Goal: Transaction & Acquisition: Purchase product/service

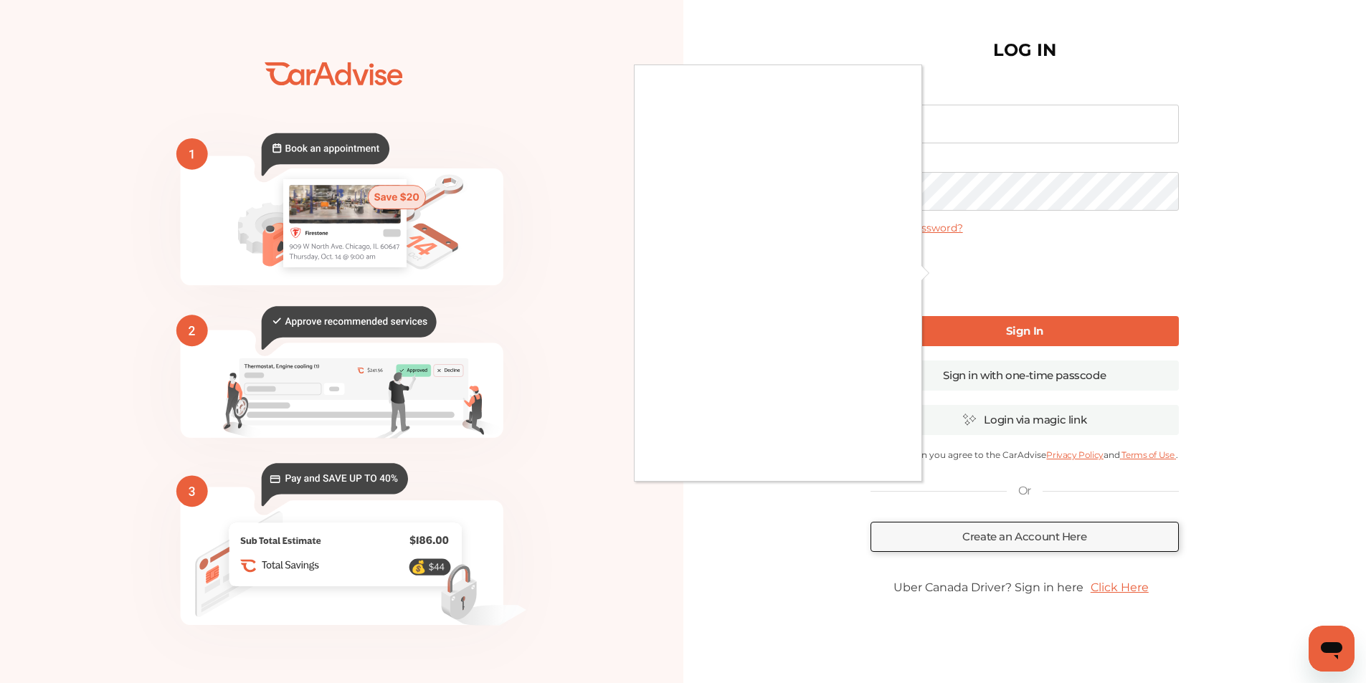
type input "**********"
click at [1023, 323] on div at bounding box center [683, 341] width 1366 height 683
click at [998, 328] on div at bounding box center [683, 341] width 1366 height 683
click at [939, 267] on div at bounding box center [683, 341] width 1366 height 683
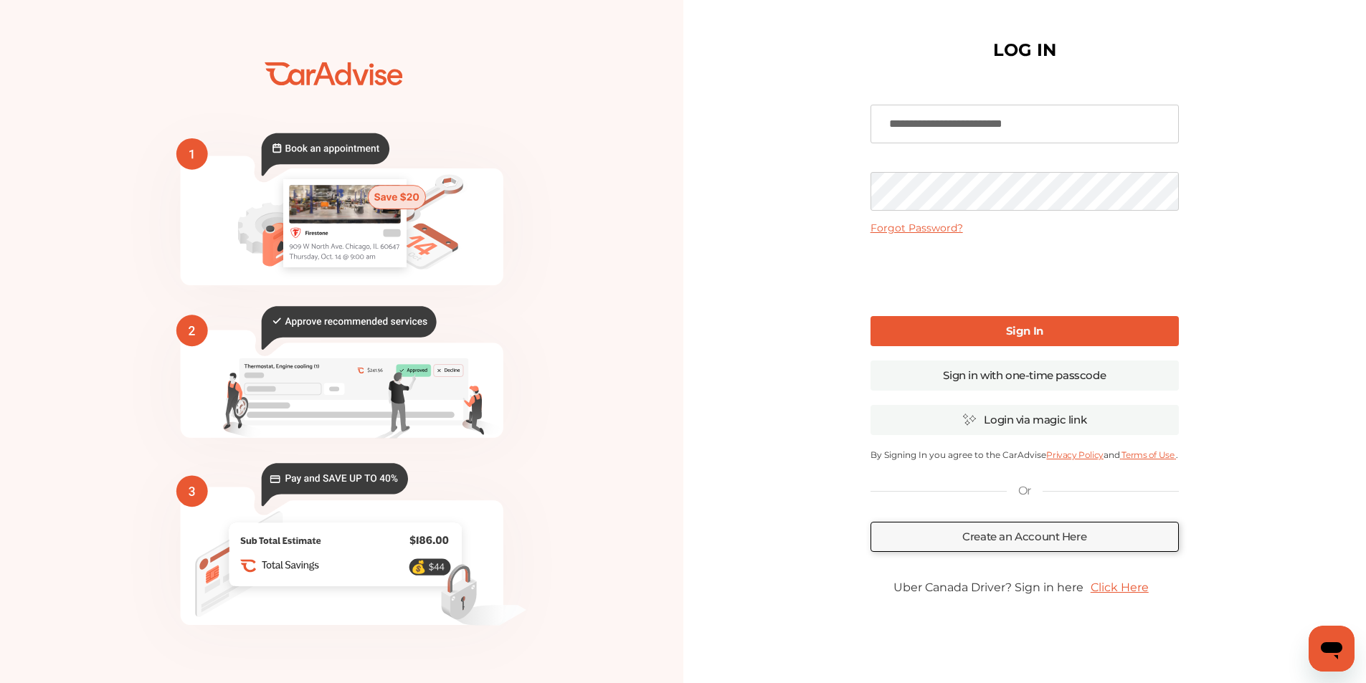
click at [1051, 327] on link "Sign In" at bounding box center [1024, 331] width 308 height 30
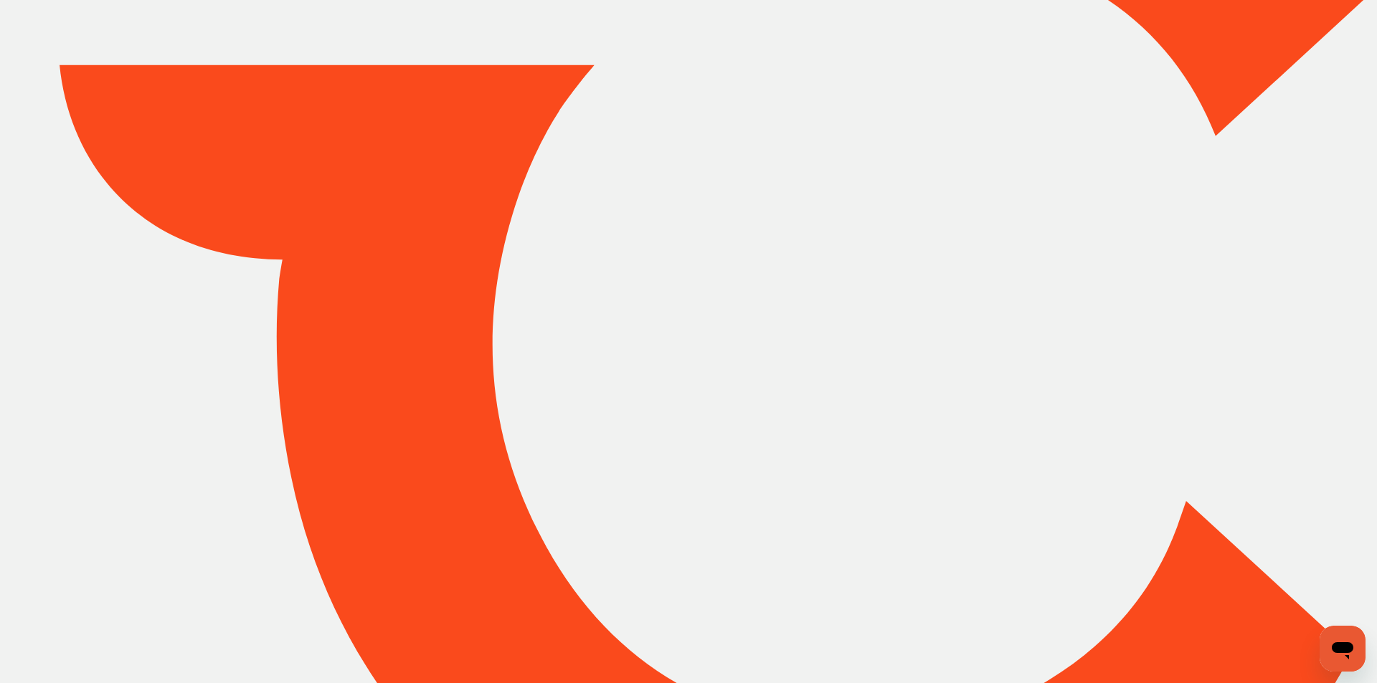
type input "*****"
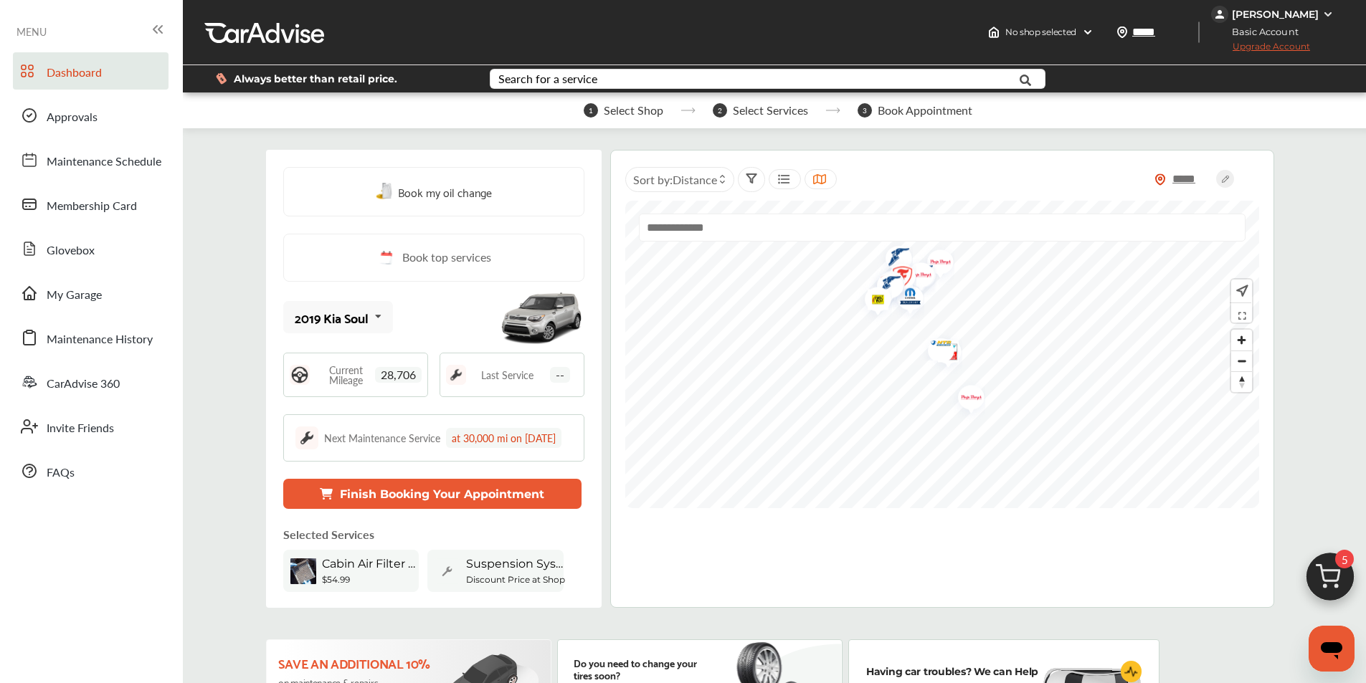
click at [416, 371] on span "28,706" at bounding box center [398, 375] width 47 height 16
click at [414, 507] on button "Finish Booking Your Appointment" at bounding box center [432, 494] width 298 height 30
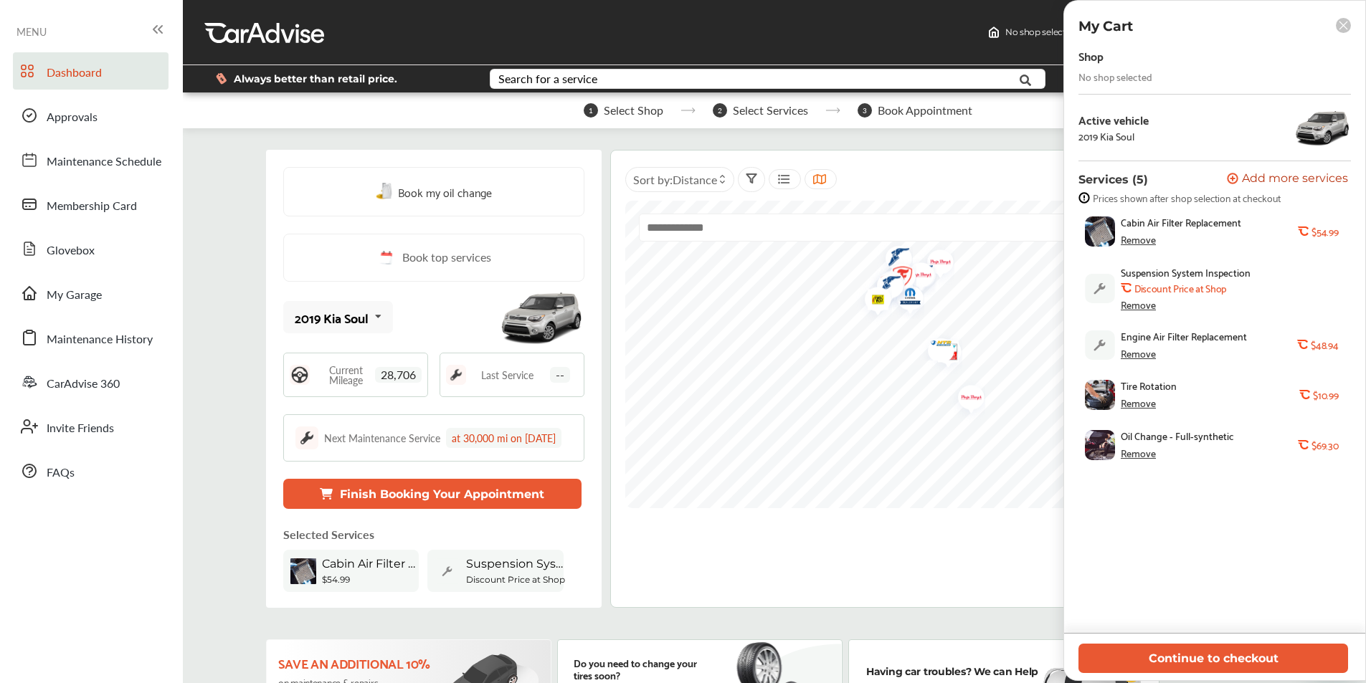
click at [1339, 22] on icon at bounding box center [1343, 26] width 8 height 8
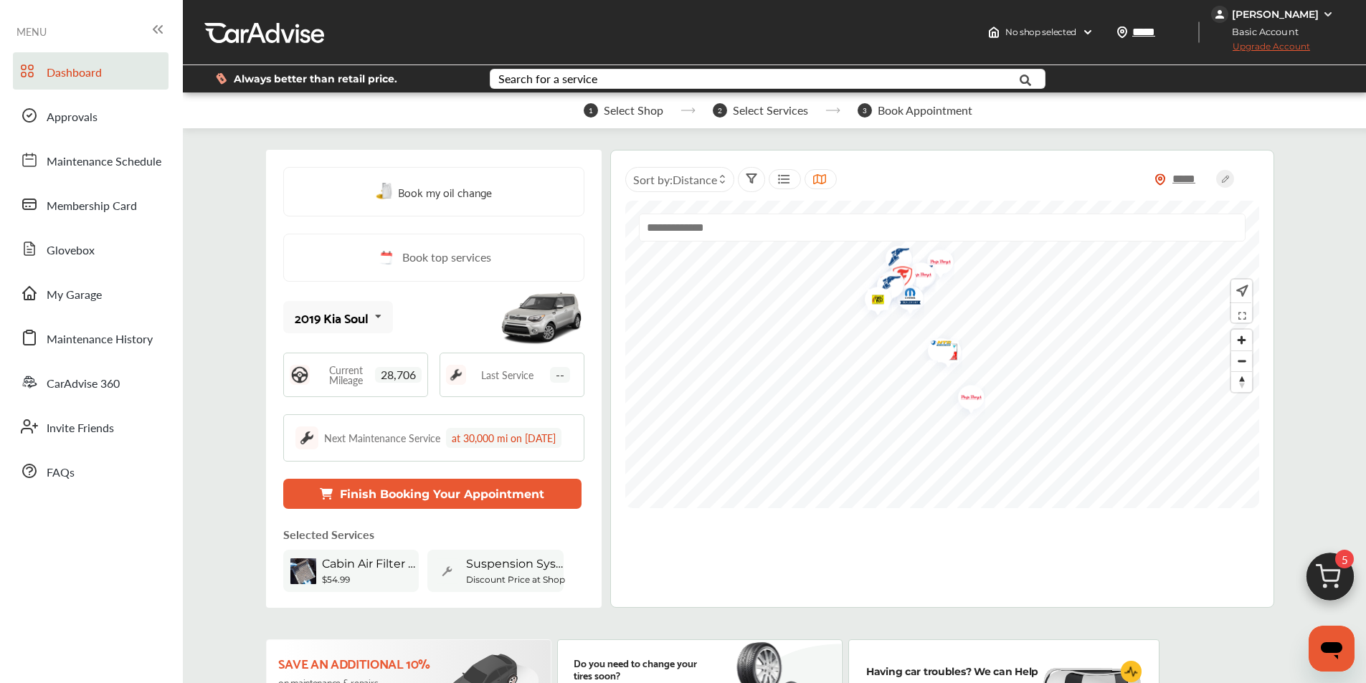
click at [722, 110] on span "2" at bounding box center [720, 110] width 14 height 14
click at [499, 73] on div "Search for a service" at bounding box center [547, 78] width 99 height 11
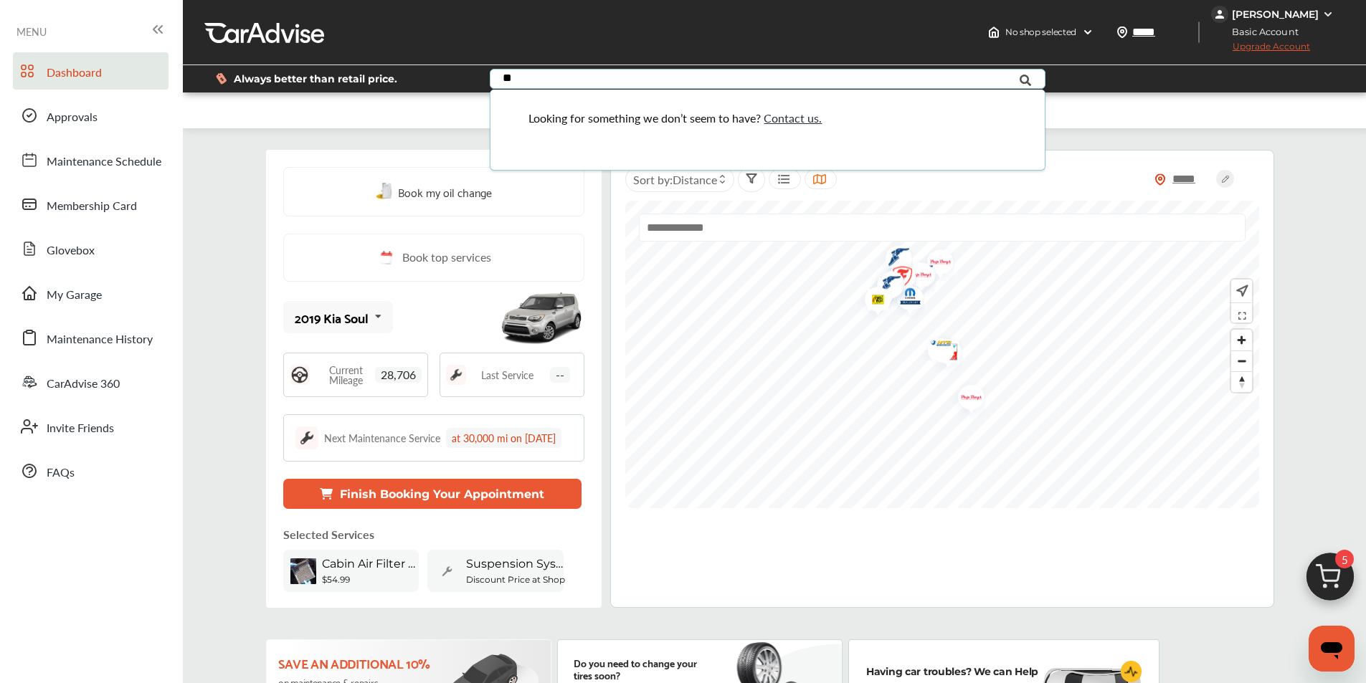
type input "*"
click at [1024, 81] on icon at bounding box center [1026, 80] width 32 height 36
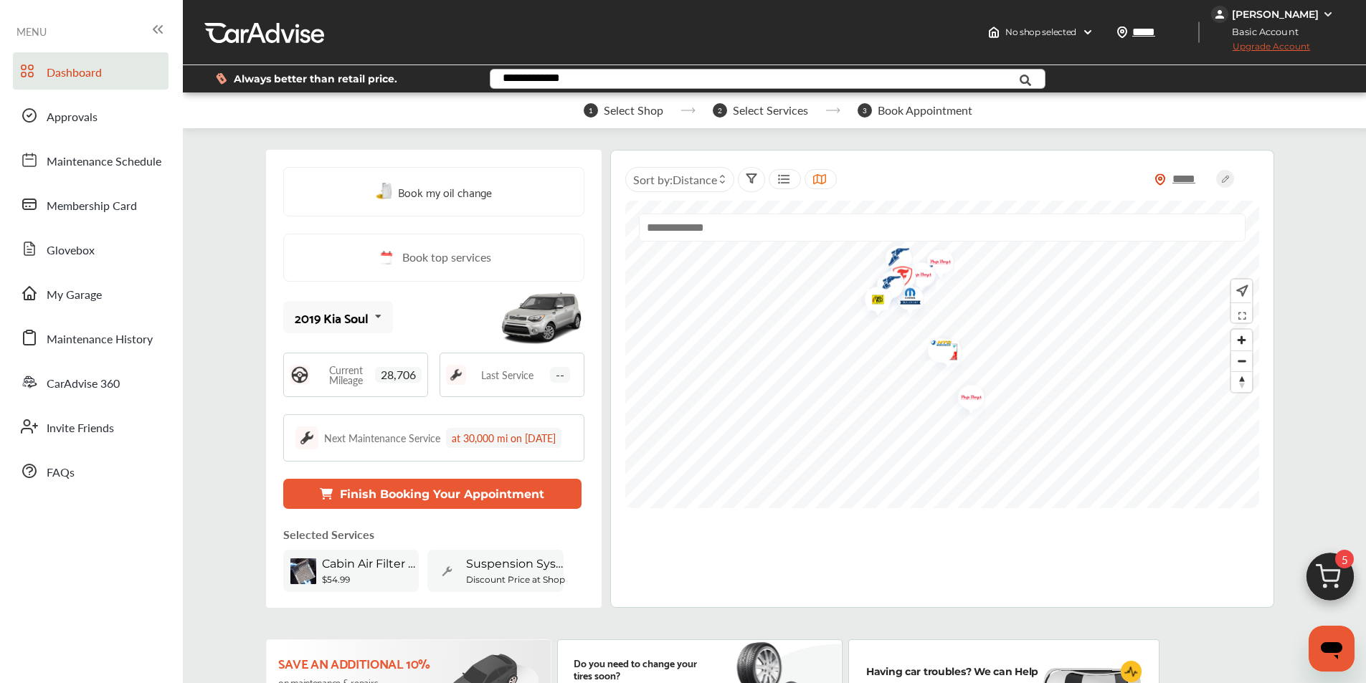
click at [497, 75] on input "**********" at bounding box center [744, 81] width 507 height 22
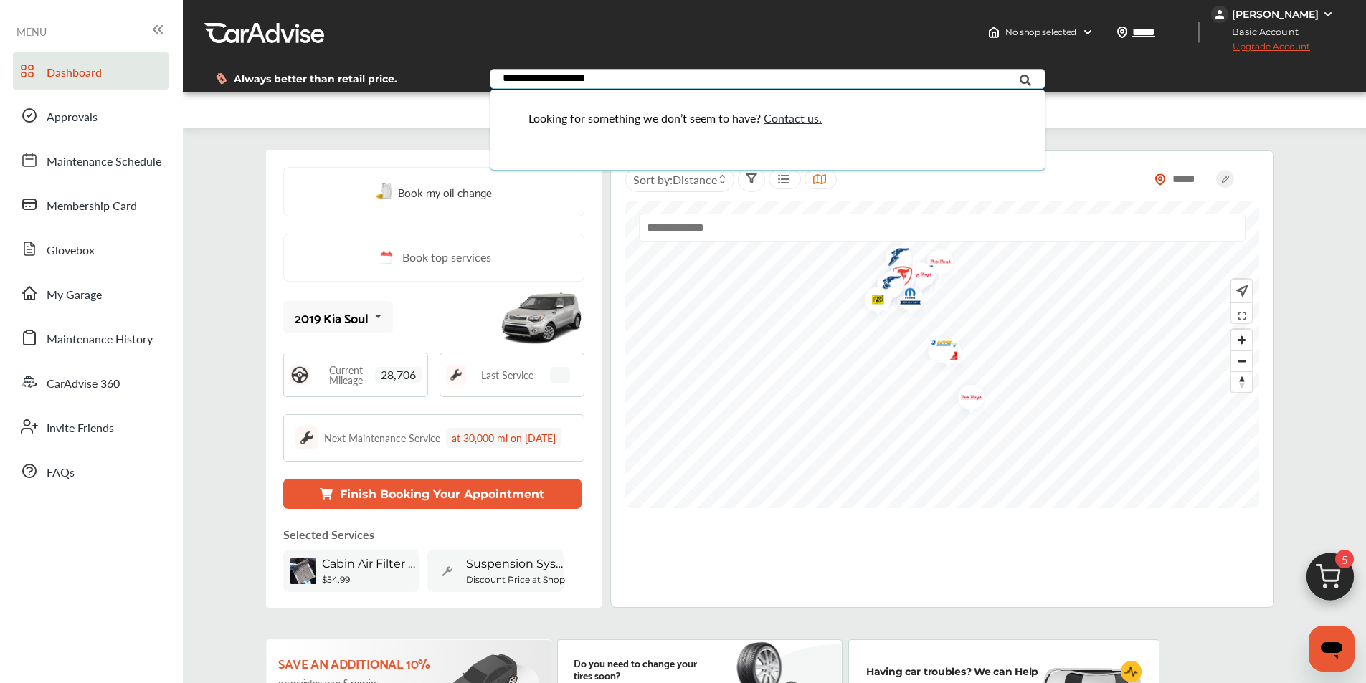
click at [1026, 79] on icon at bounding box center [1026, 80] width 32 height 36
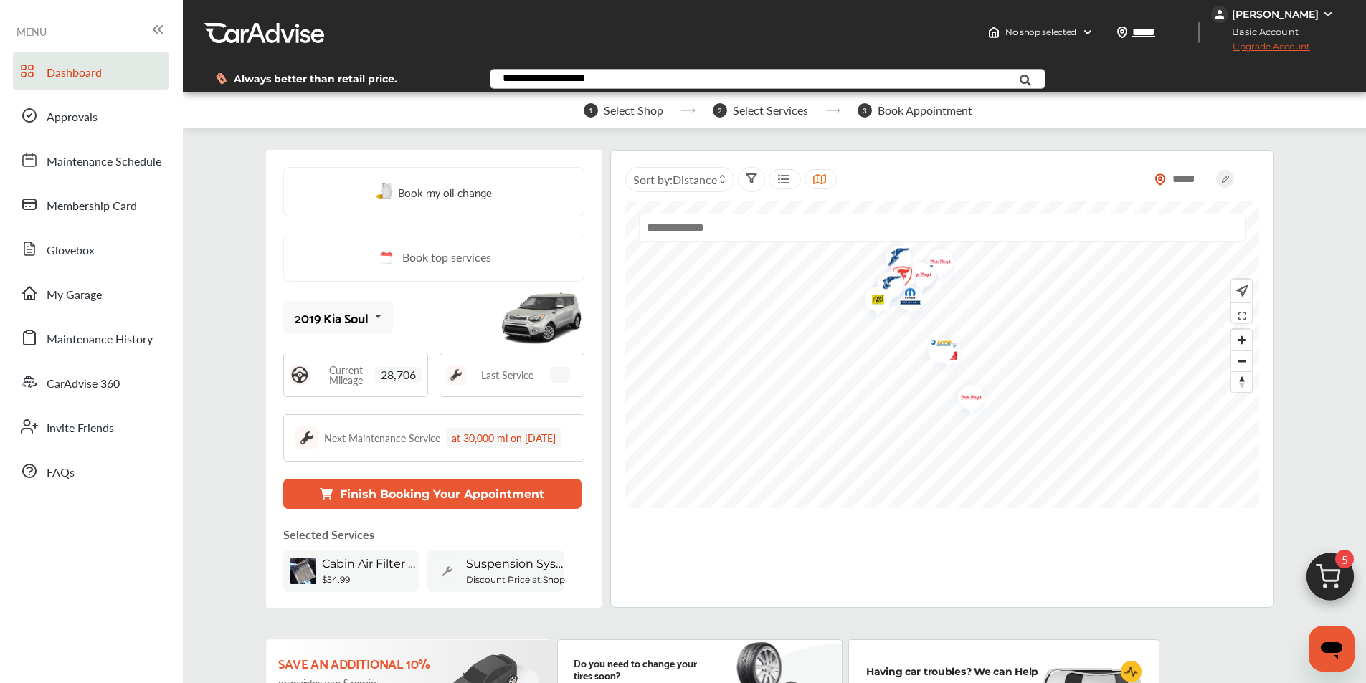
click at [627, 78] on input "**********" at bounding box center [744, 81] width 507 height 22
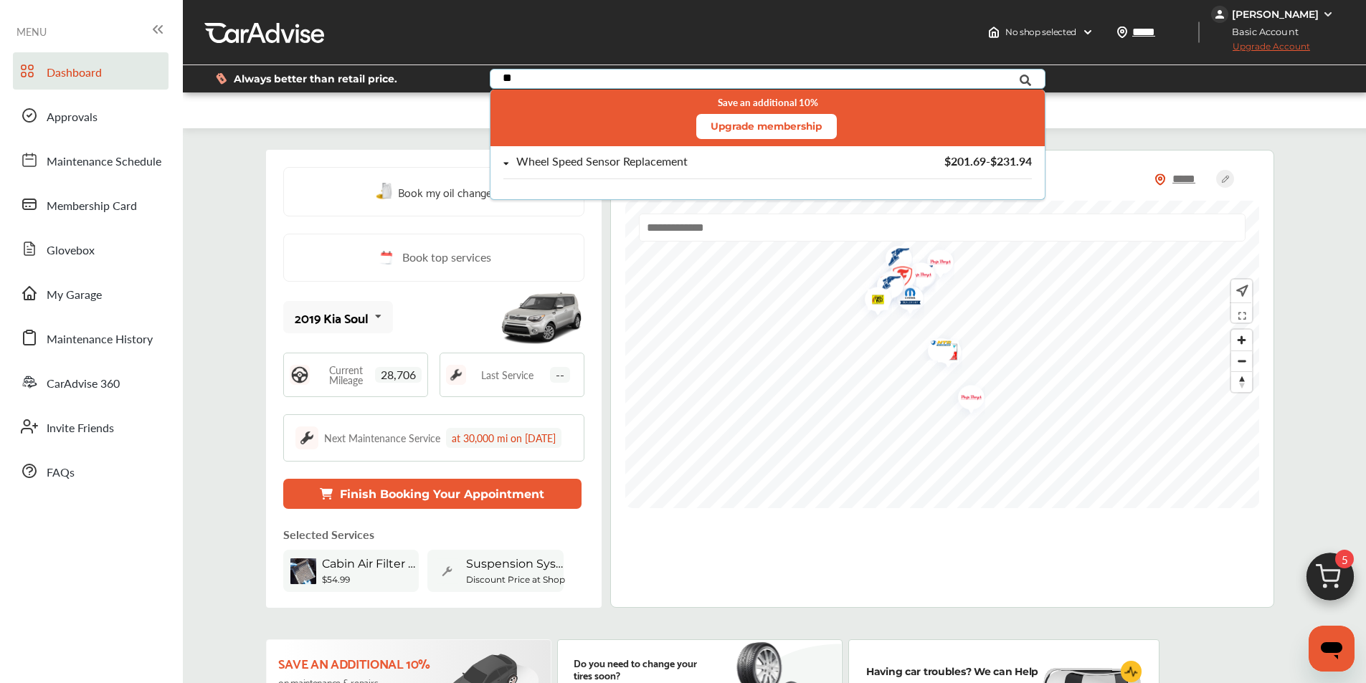
type input "*"
click at [673, 163] on div "Wheel Speed Sensor Replacement" at bounding box center [601, 162] width 171 height 12
click at [736, 201] on div "Add Service & Continue Shopping" at bounding box center [776, 200] width 168 height 19
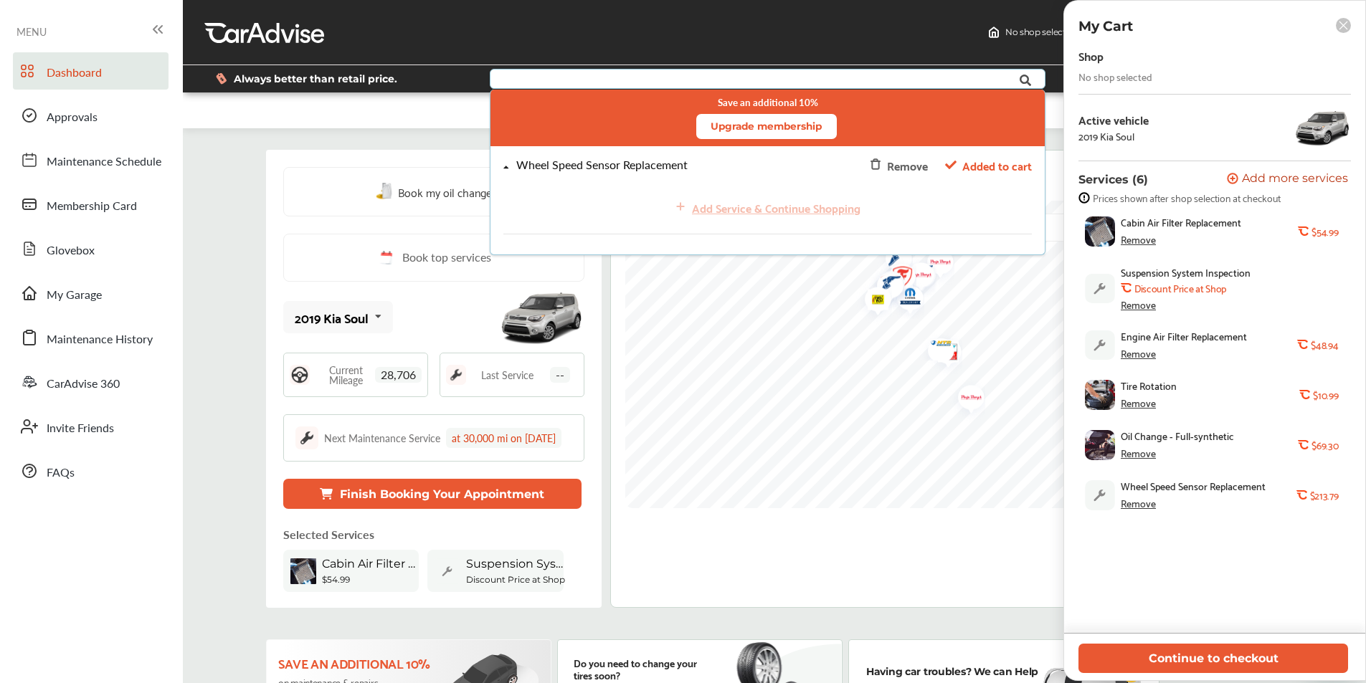
click at [1139, 454] on div "Remove" at bounding box center [1138, 452] width 35 height 11
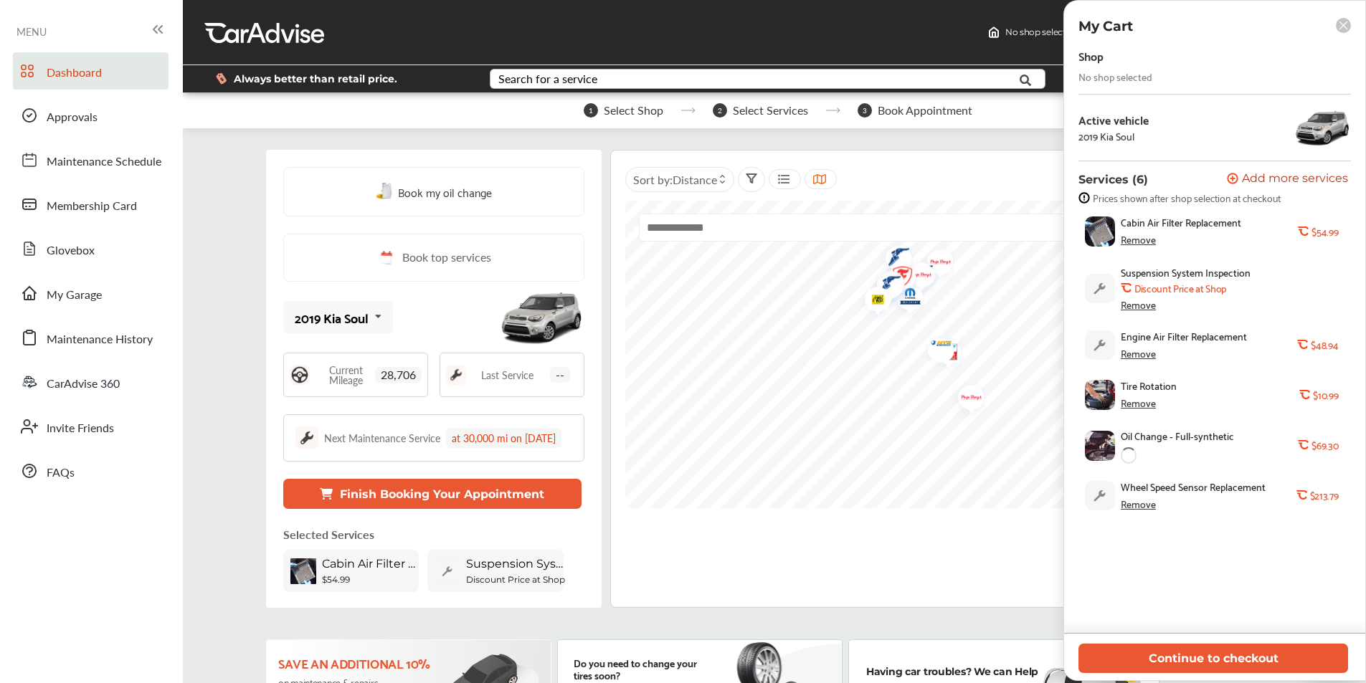
click at [1131, 401] on div "Remove" at bounding box center [1138, 402] width 35 height 11
click at [1127, 352] on div "Remove" at bounding box center [1138, 353] width 35 height 11
click at [1124, 308] on div "Remove" at bounding box center [1138, 304] width 35 height 11
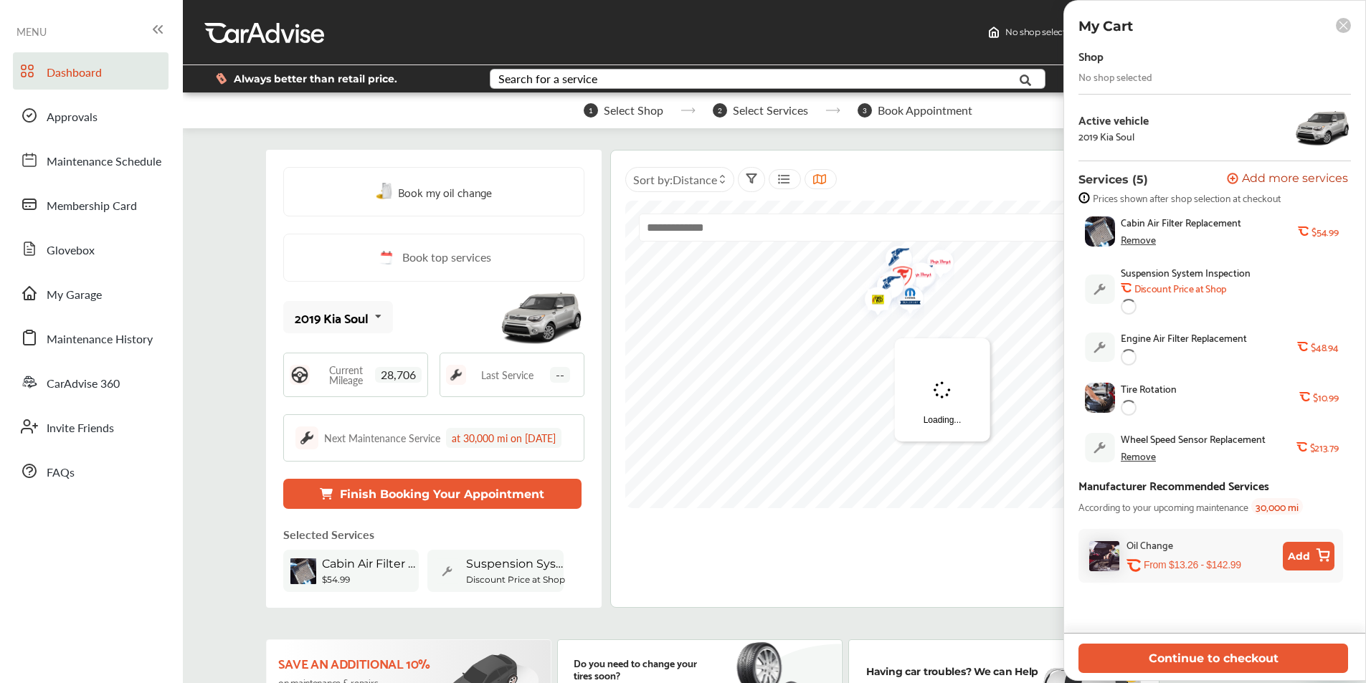
click at [1124, 242] on div "Remove" at bounding box center [1138, 239] width 35 height 11
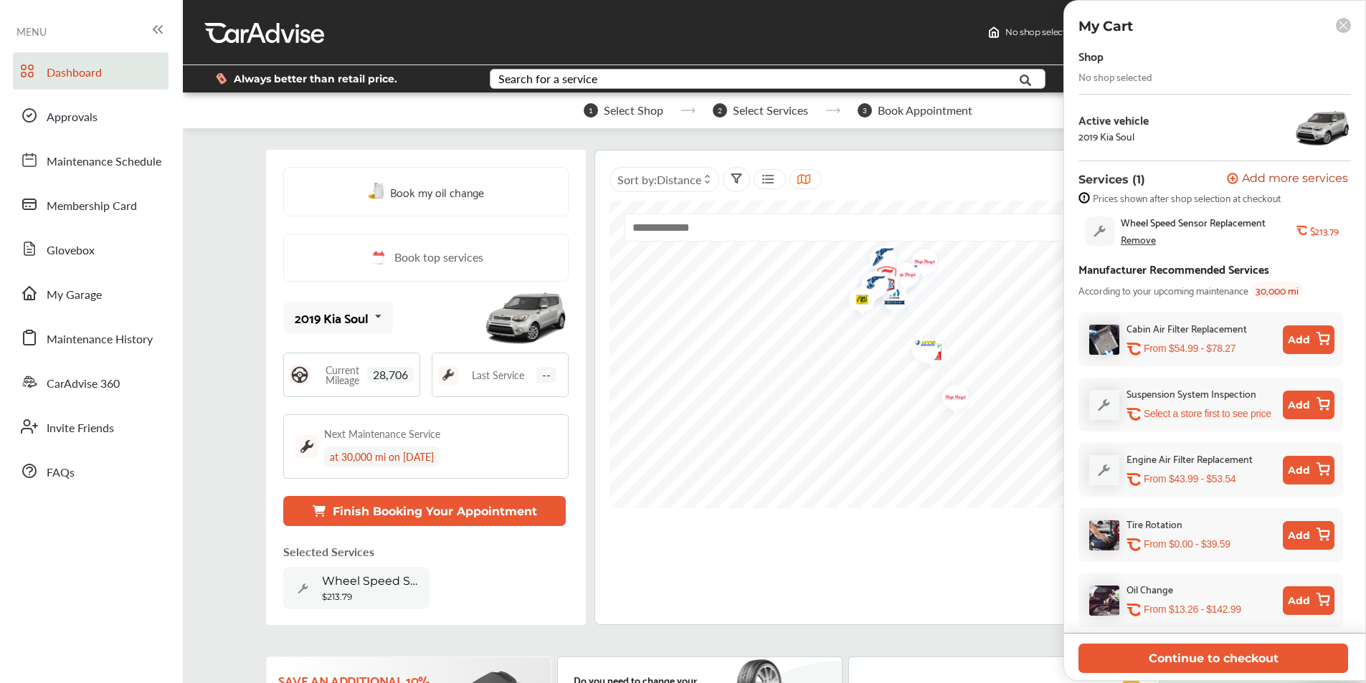
click at [348, 504] on button "Finish Booking Your Appointment" at bounding box center [424, 511] width 282 height 30
click at [1094, 58] on div "Shop" at bounding box center [1090, 55] width 25 height 19
click at [1106, 74] on div "No shop selected" at bounding box center [1115, 76] width 74 height 11
click at [1243, 654] on button "Continue to checkout" at bounding box center [1213, 658] width 270 height 29
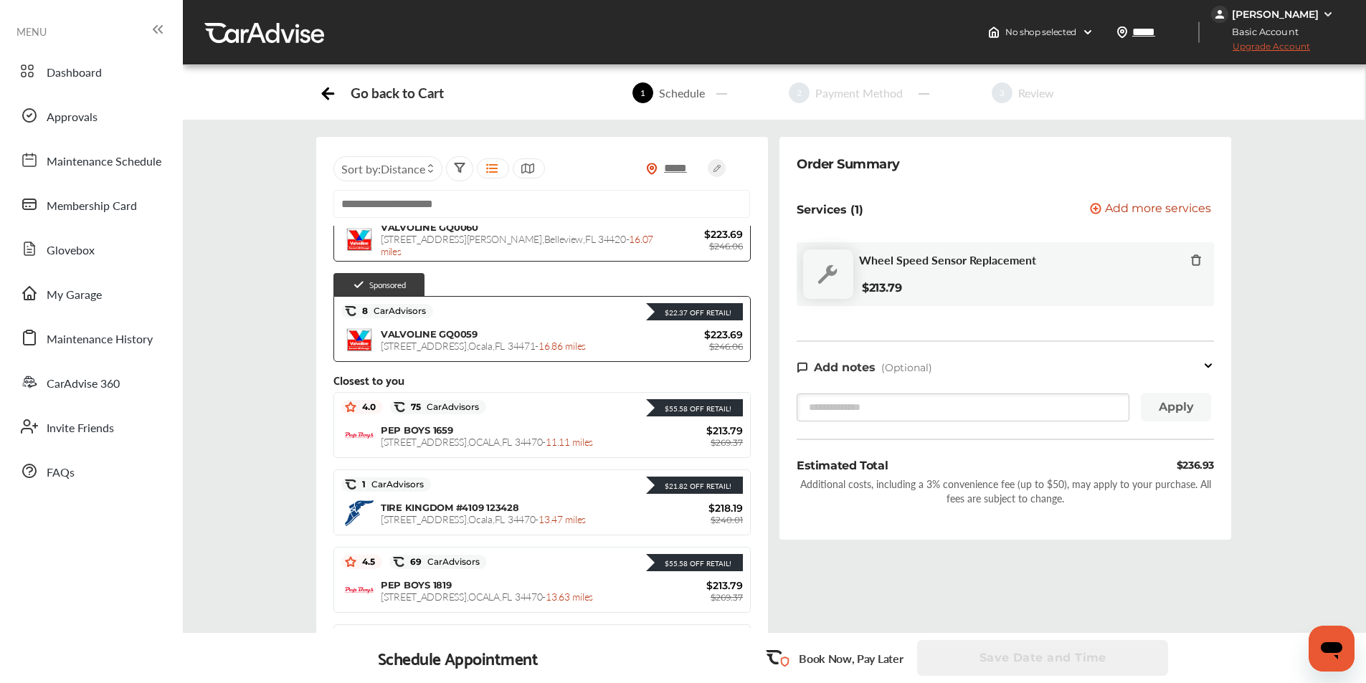
scroll to position [143, 0]
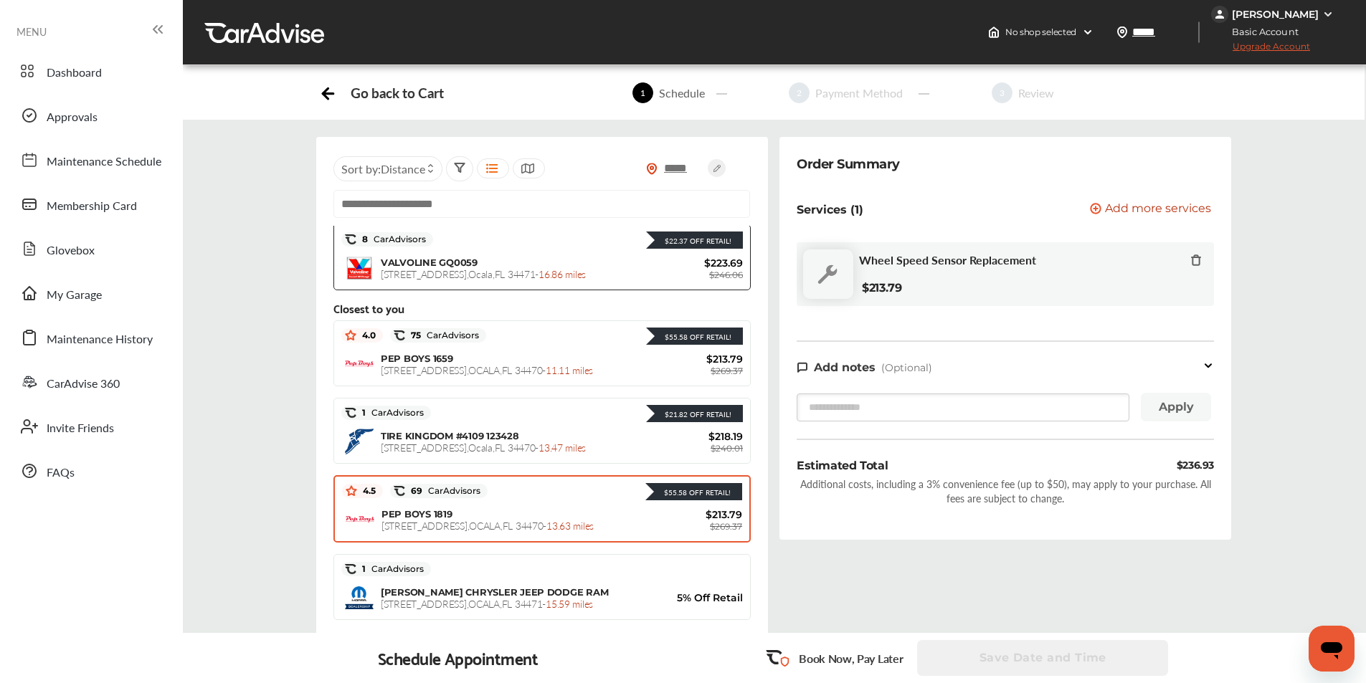
click at [658, 513] on span "$213.79" at bounding box center [699, 514] width 86 height 13
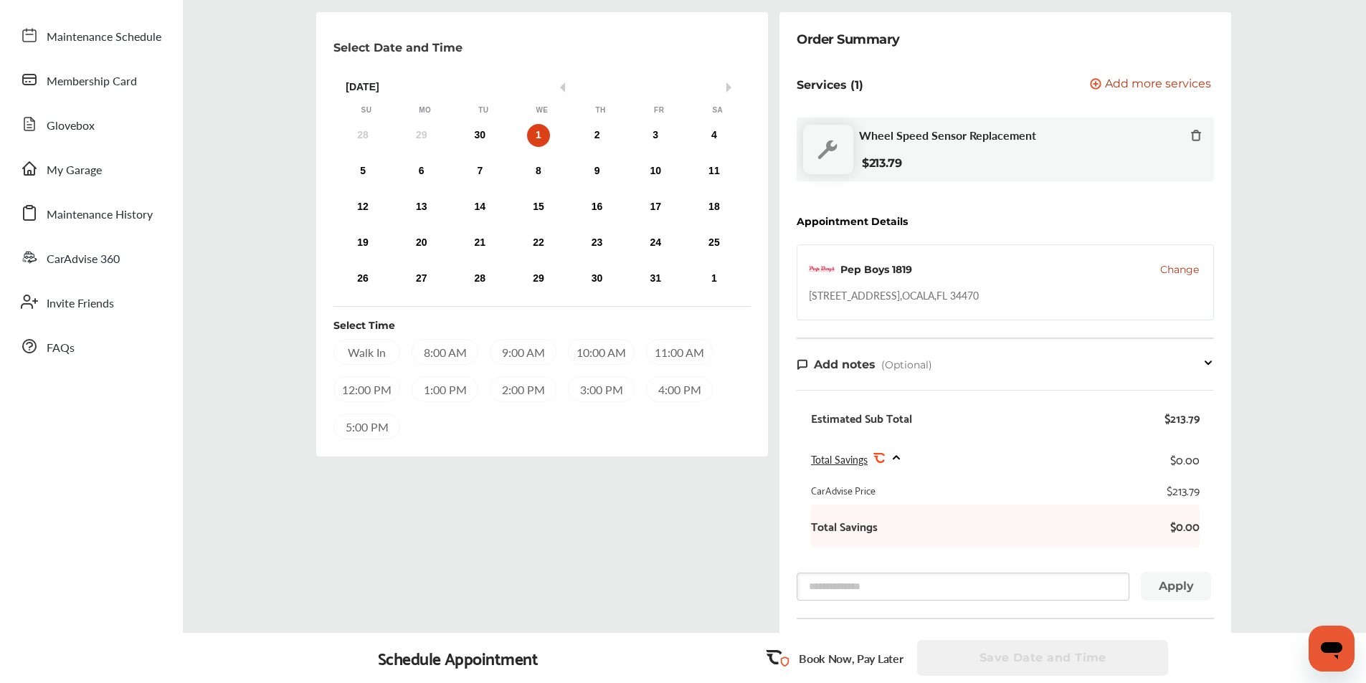
scroll to position [53, 0]
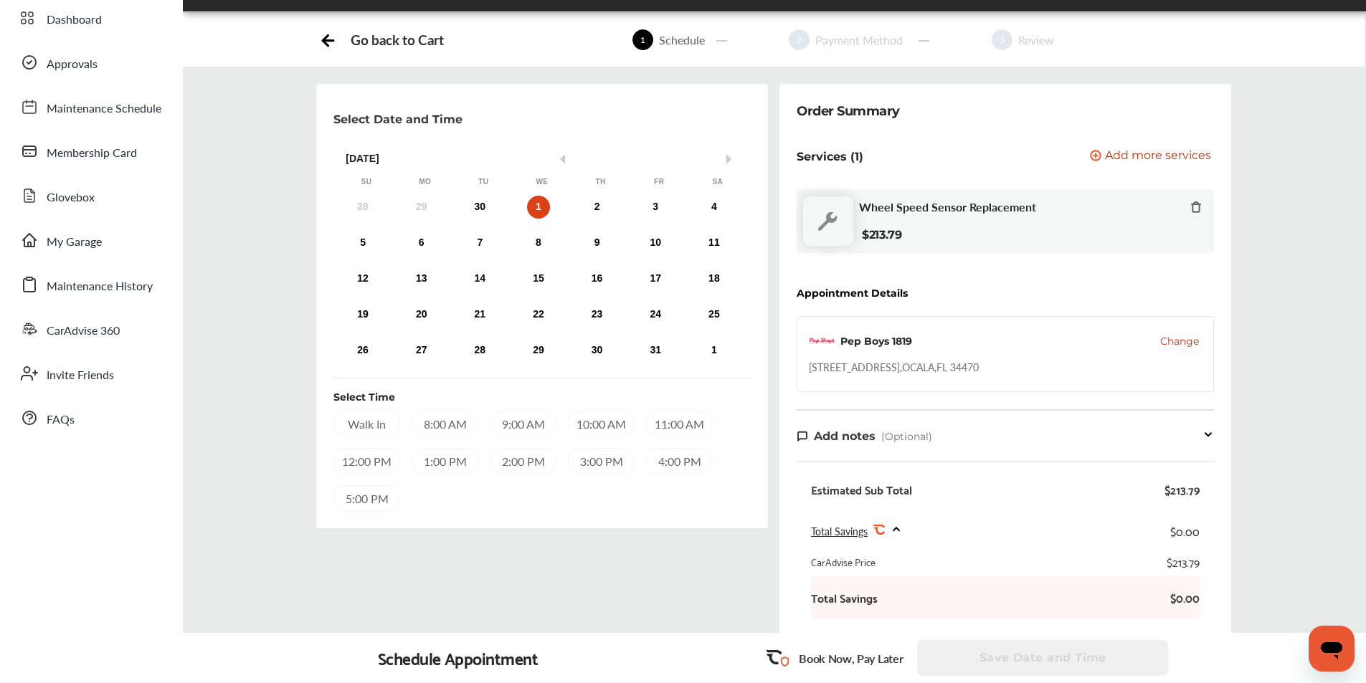
click at [440, 461] on div "1:00 PM" at bounding box center [445, 461] width 67 height 26
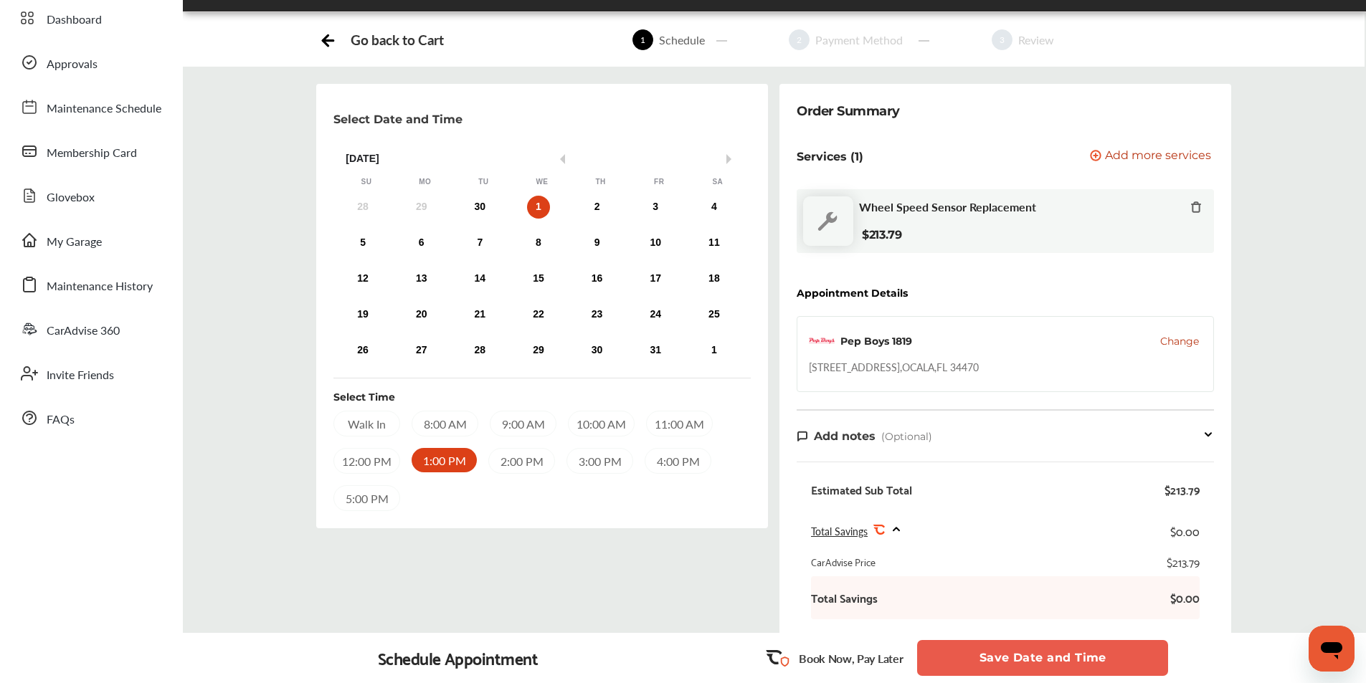
click at [1026, 650] on button "Save Date and Time" at bounding box center [1042, 658] width 251 height 36
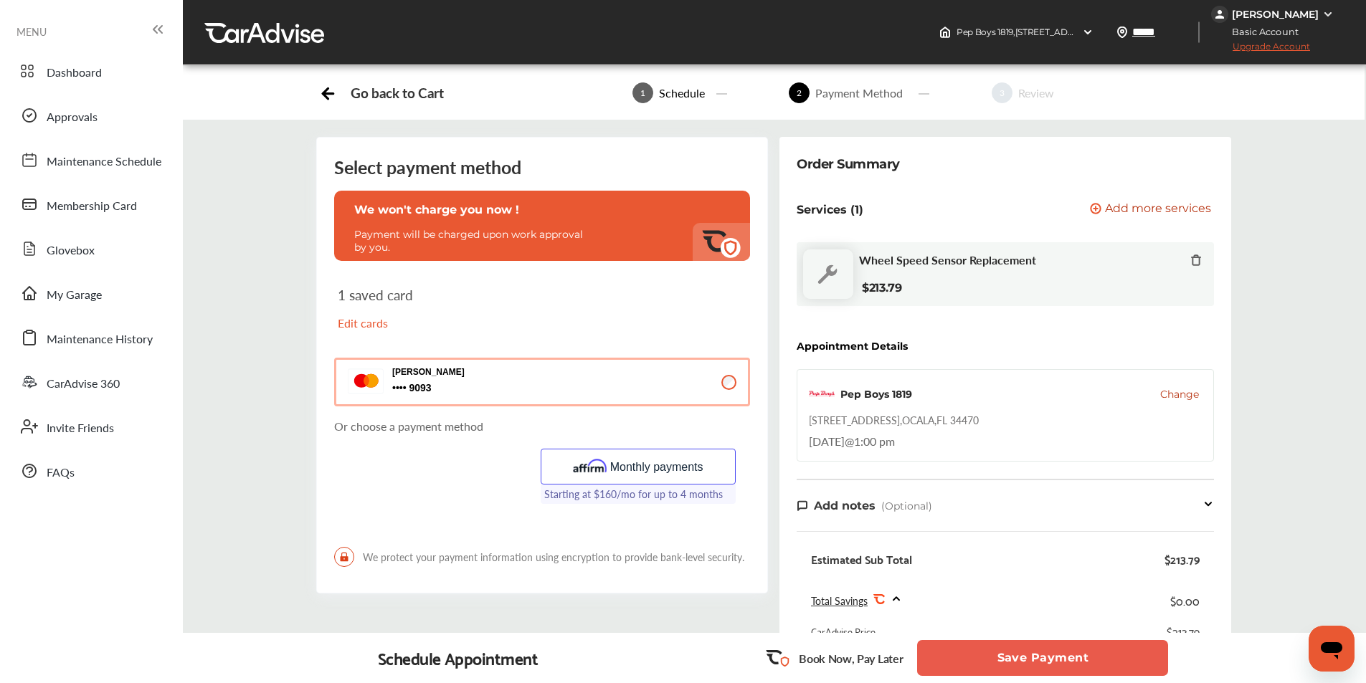
click at [402, 429] on p "Or choose a payment method" at bounding box center [542, 426] width 416 height 16
click at [623, 464] on button "Monthly payments" at bounding box center [639, 467] width 196 height 36
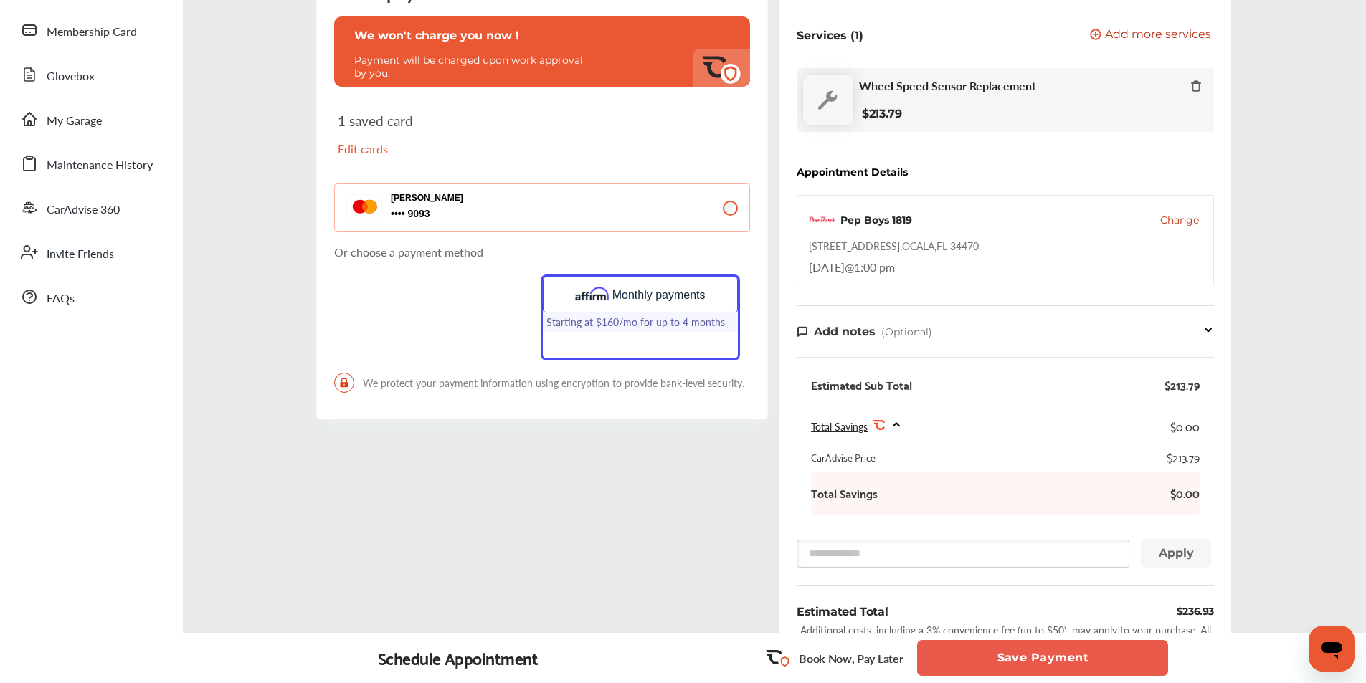
scroll to position [215, 0]
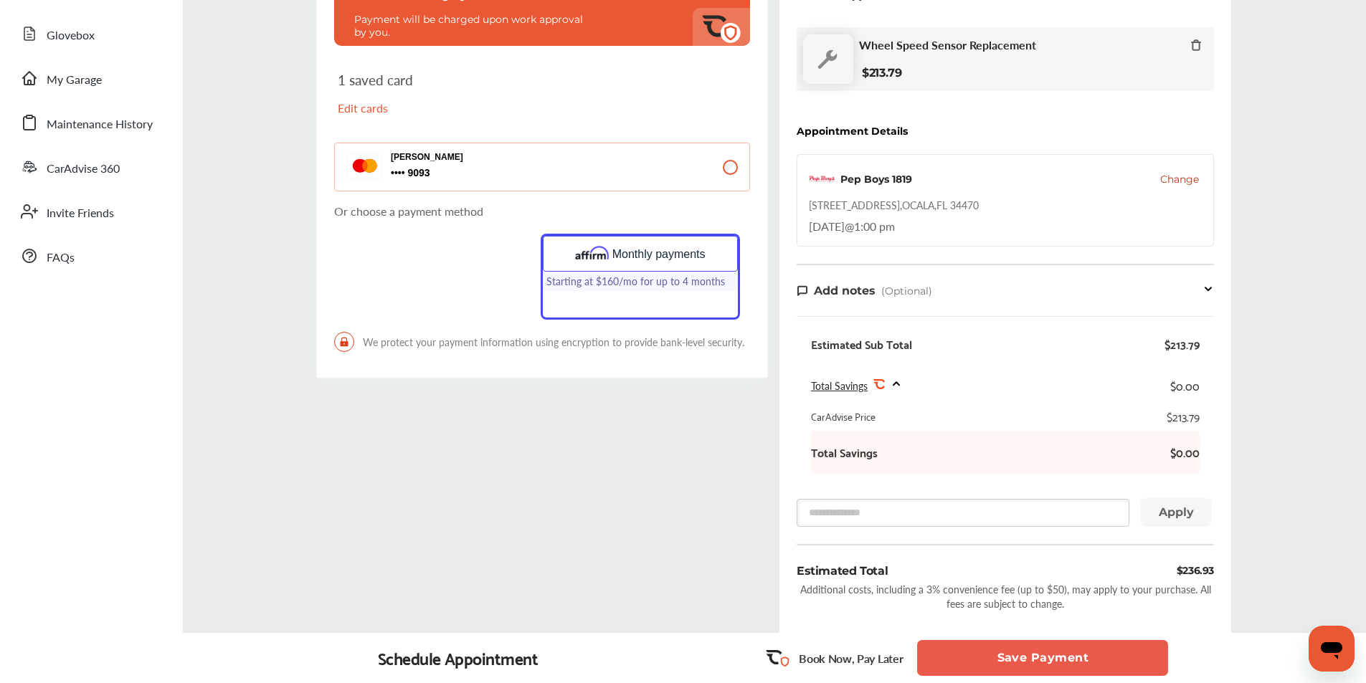
click at [970, 659] on button "Save Payment" at bounding box center [1042, 658] width 251 height 36
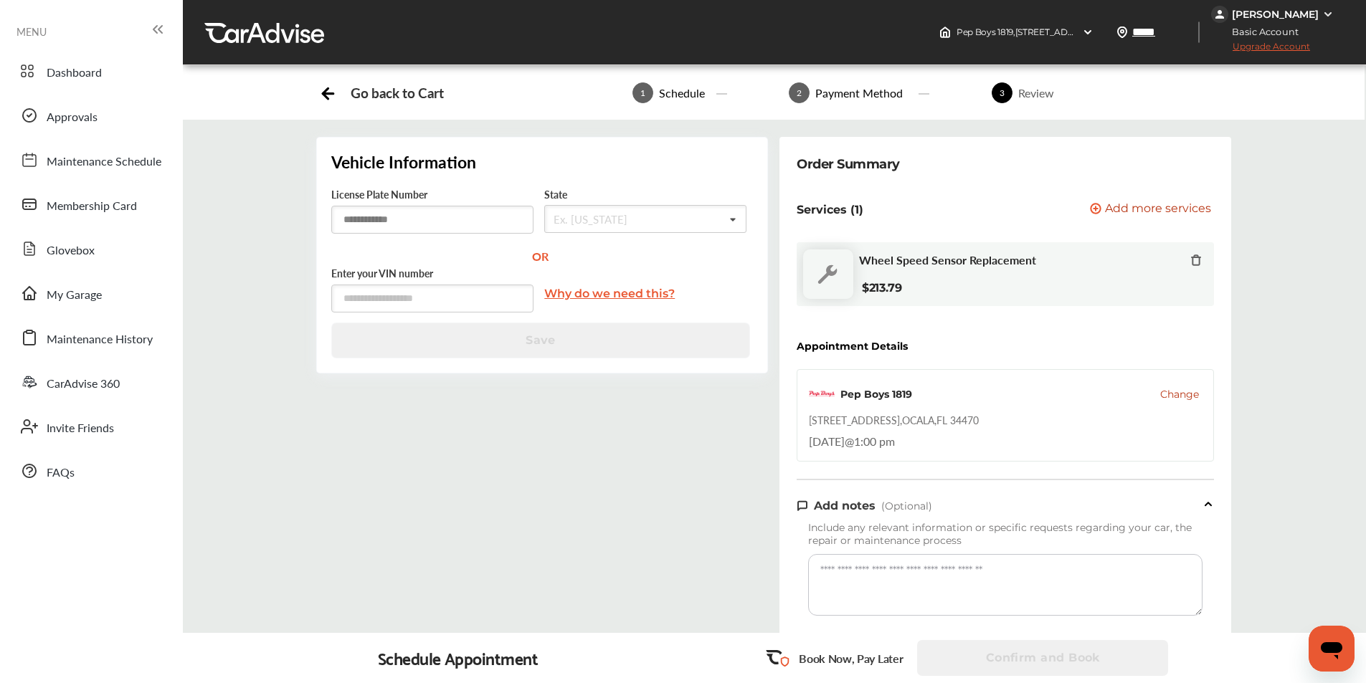
click at [457, 219] on input "text" at bounding box center [432, 220] width 202 height 28
click at [595, 219] on div "Ex. [US_STATE]" at bounding box center [591, 219] width 74 height 11
click at [618, 369] on div "[US_STATE]" at bounding box center [645, 364] width 201 height 30
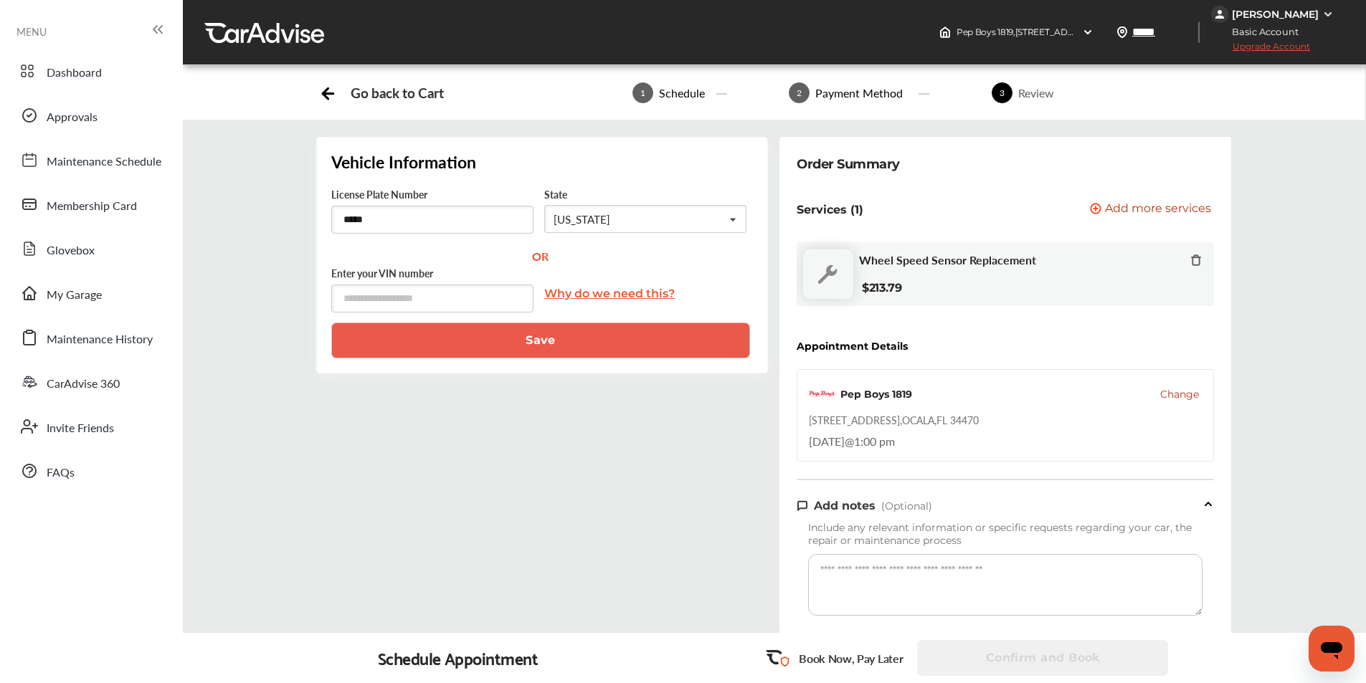
click at [583, 339] on button "Save" at bounding box center [540, 341] width 419 height 36
click at [412, 230] on input "*****" at bounding box center [432, 220] width 202 height 28
type input "*"
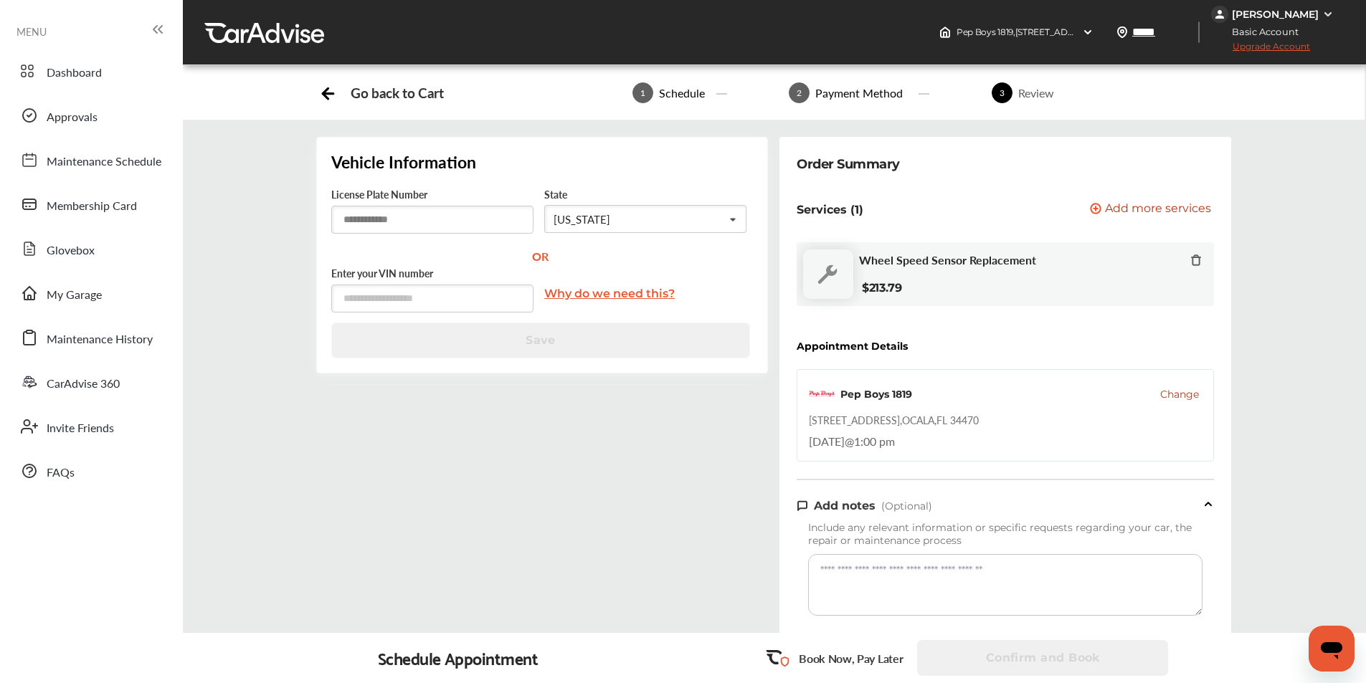
type input "*"
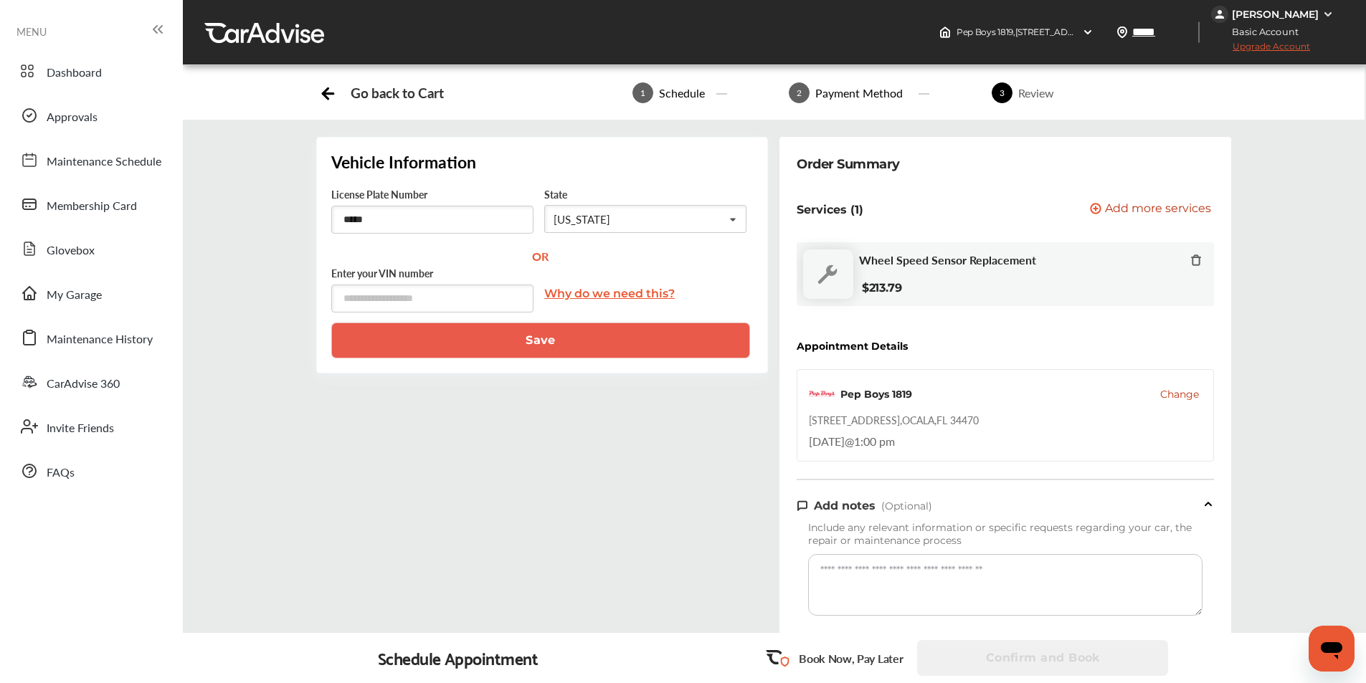
type input "*****"
click at [427, 345] on button "Save" at bounding box center [540, 341] width 419 height 36
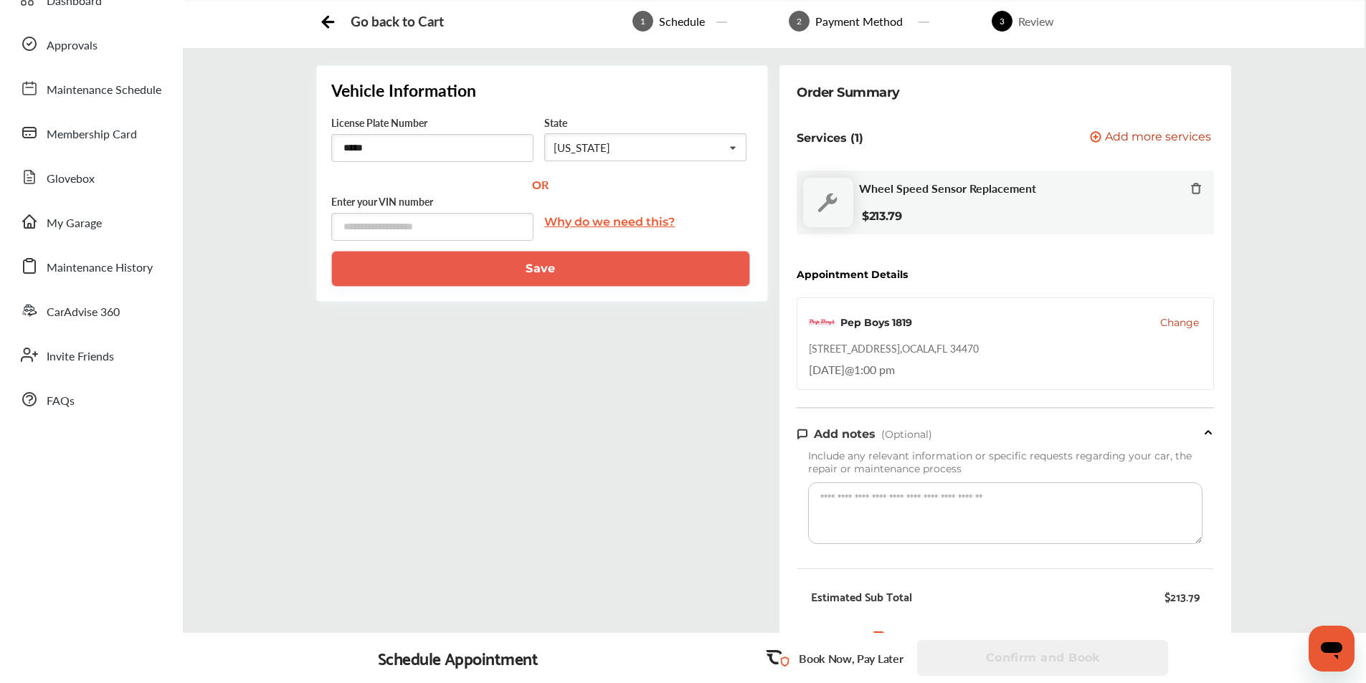
scroll to position [0, 0]
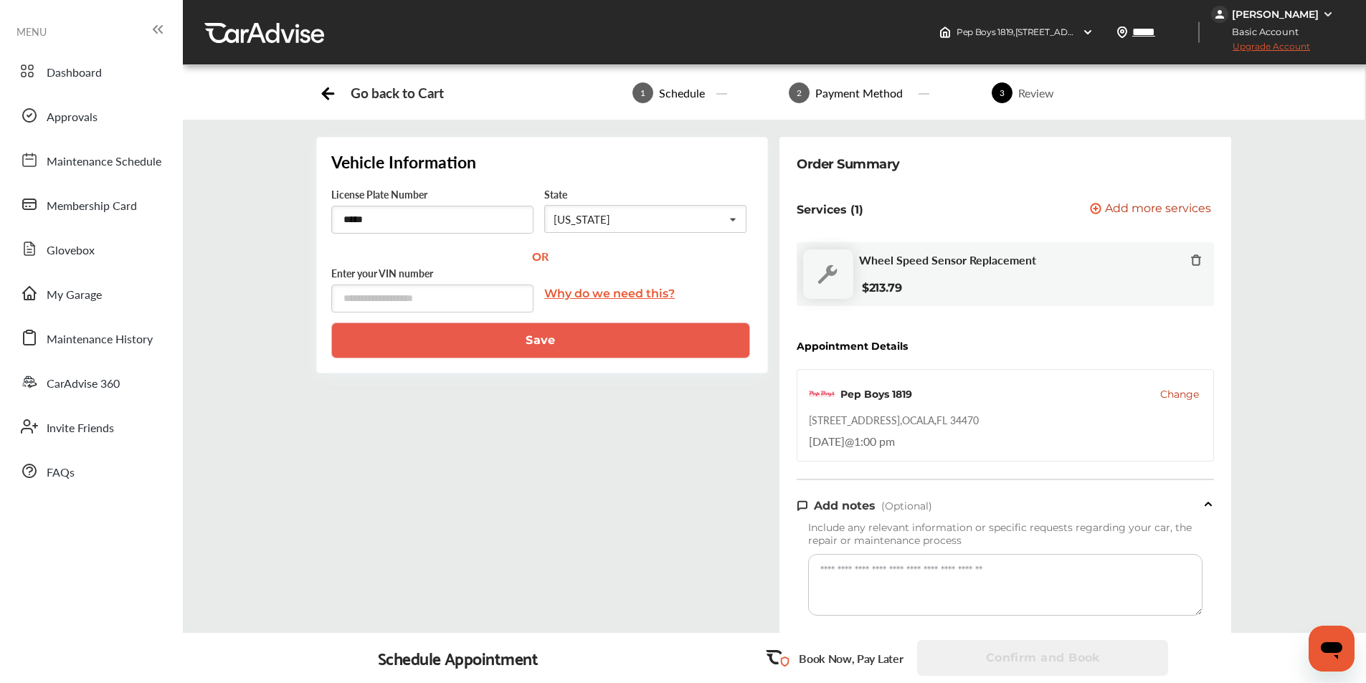
click at [592, 348] on button "Save" at bounding box center [540, 341] width 419 height 36
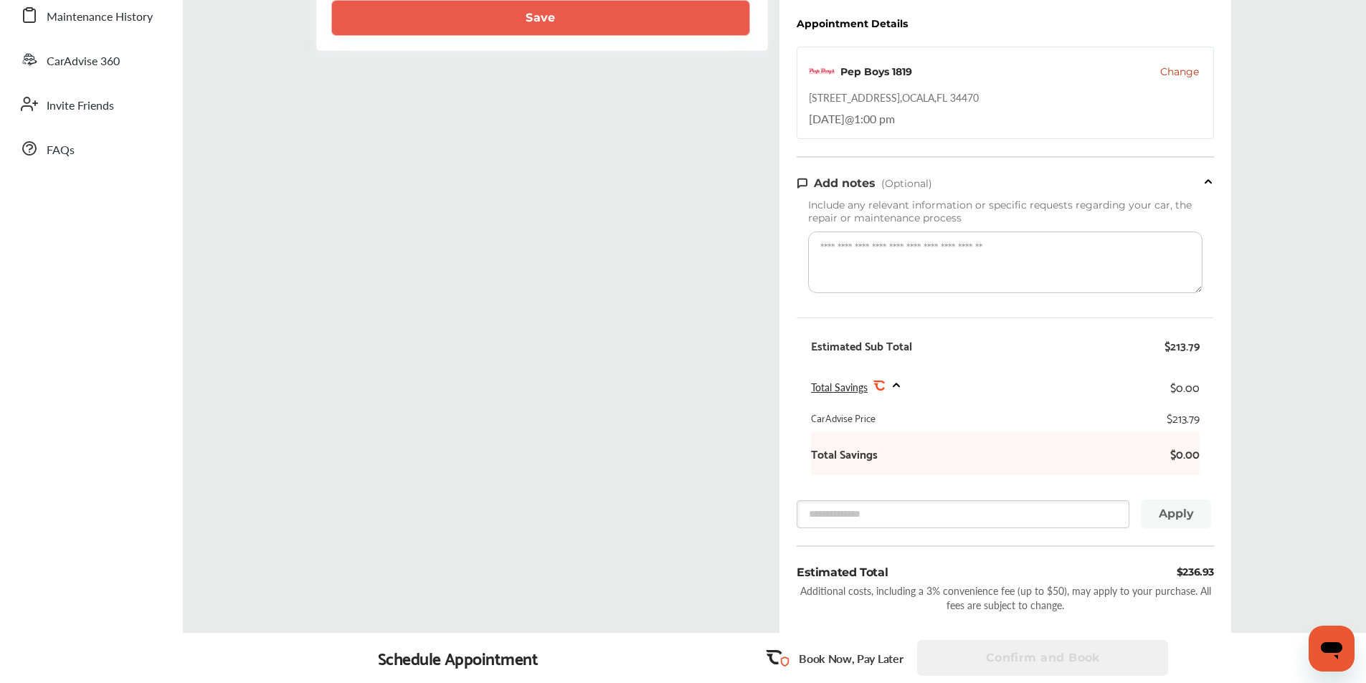
scroll to position [358, 0]
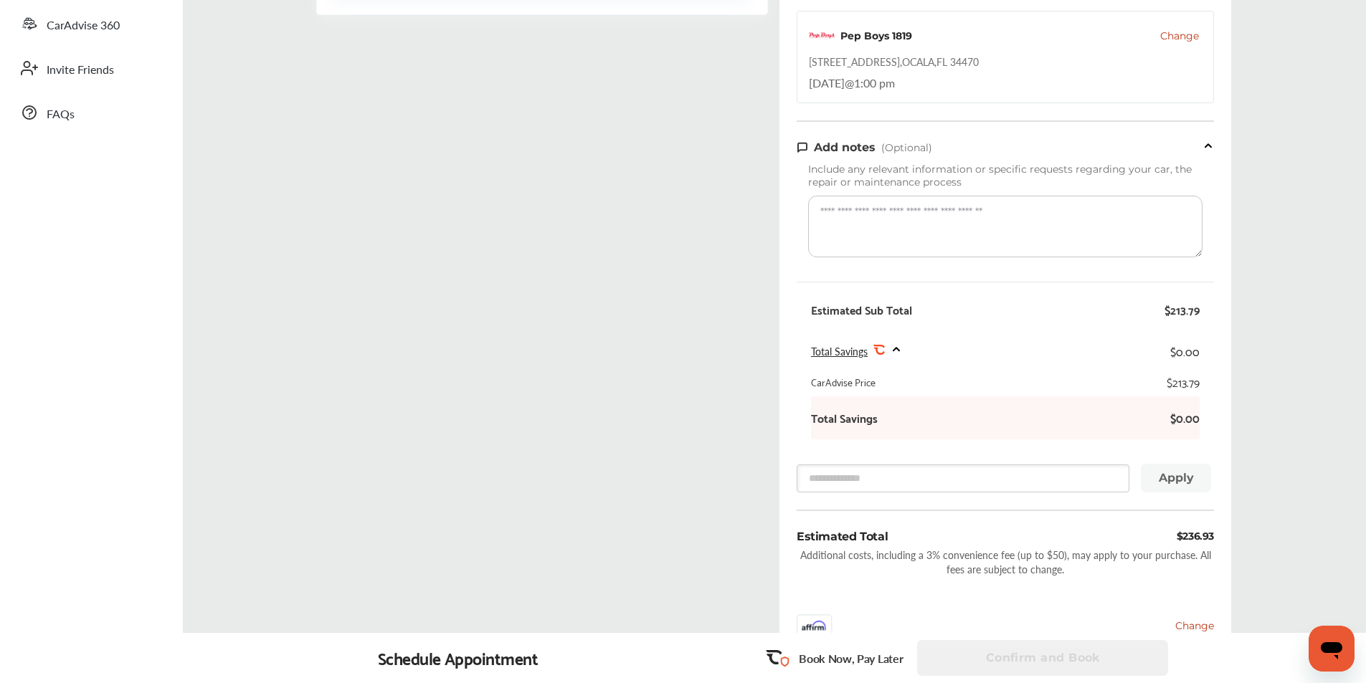
click at [847, 211] on textarea at bounding box center [1005, 227] width 394 height 62
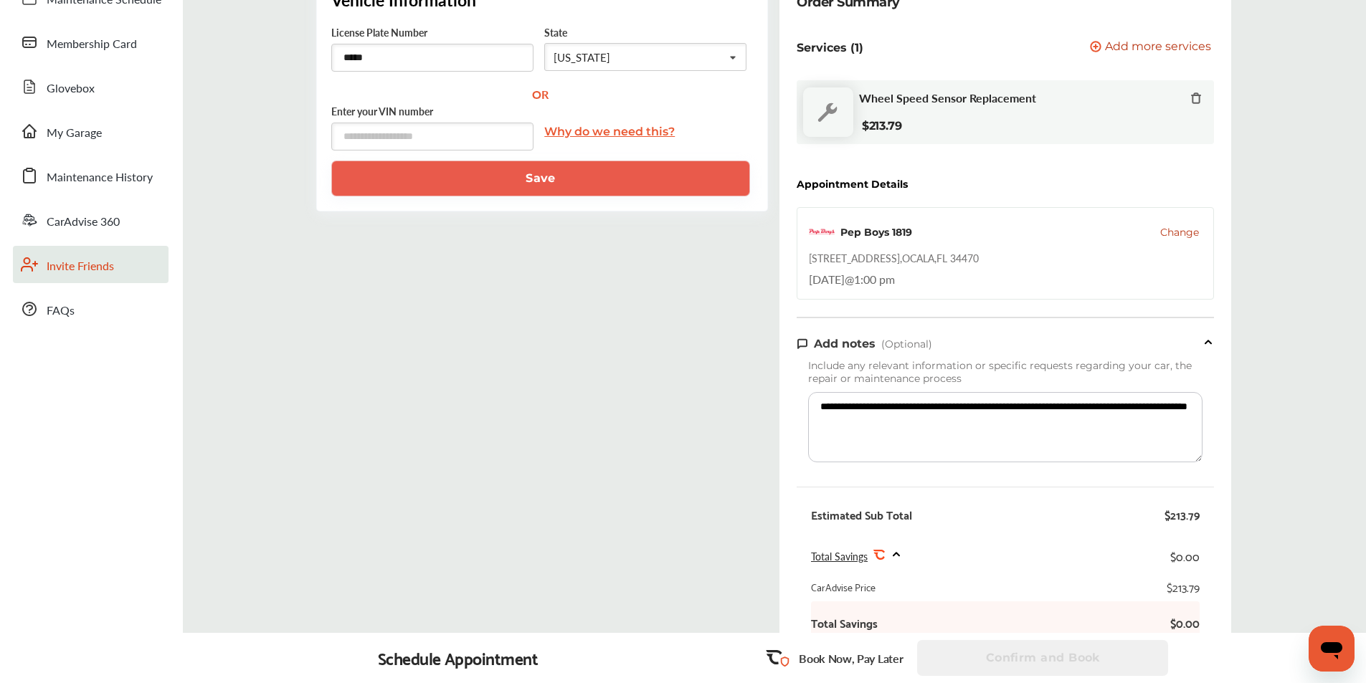
scroll to position [0, 0]
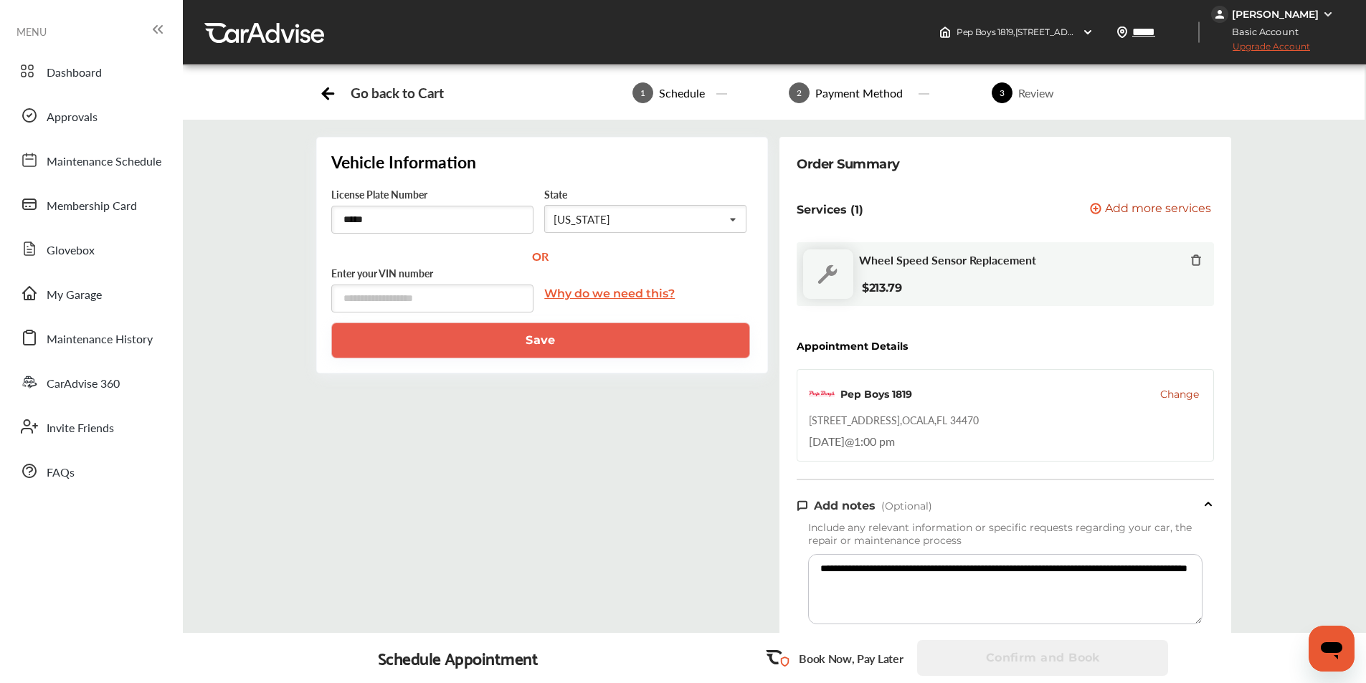
type textarea "**********"
click at [1286, 49] on span "Upgrade Account" at bounding box center [1260, 50] width 99 height 18
